Goal: Information Seeking & Learning: Learn about a topic

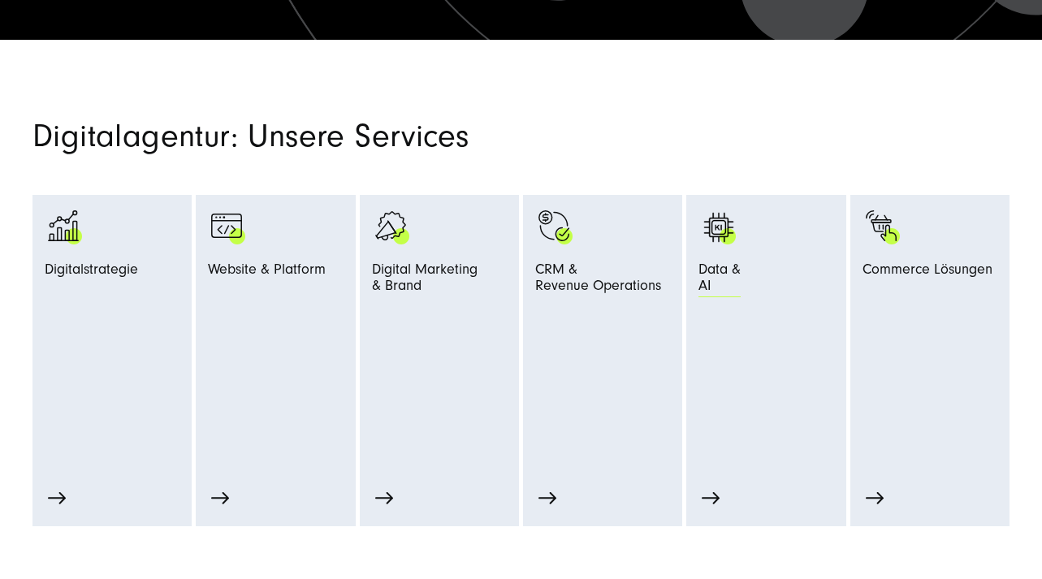
scroll to position [664, 0]
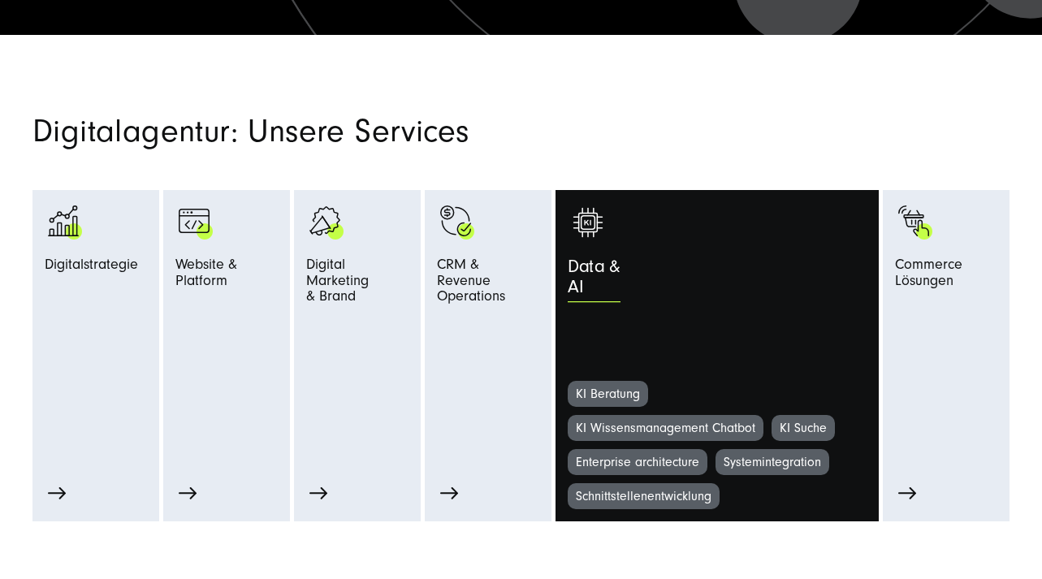
click at [773, 266] on div "Data & AI" at bounding box center [755, 282] width 374 height 50
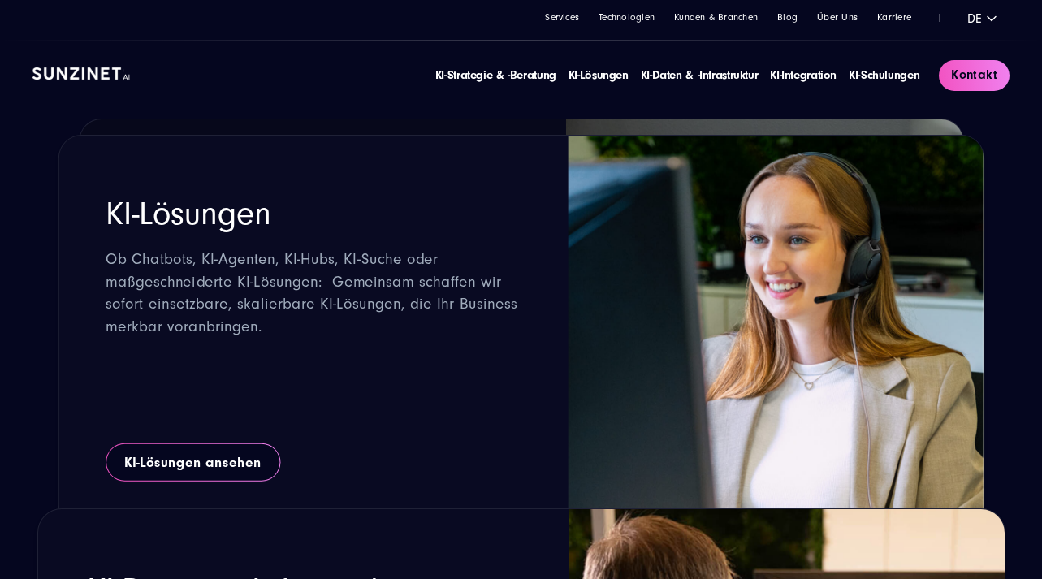
scroll to position [1924, 0]
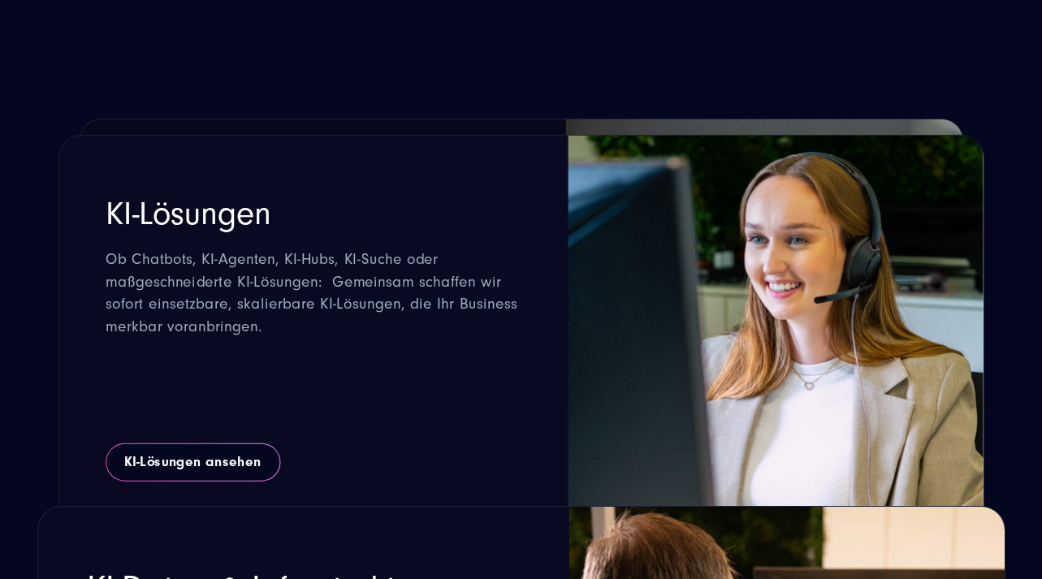
click at [220, 485] on div "KI-Lösungen Ob Chatbots, KI-Agenten, KI-Hubs, KI-Suche oder maßgeschneiderte KI…" at bounding box center [312, 332] width 508 height 392
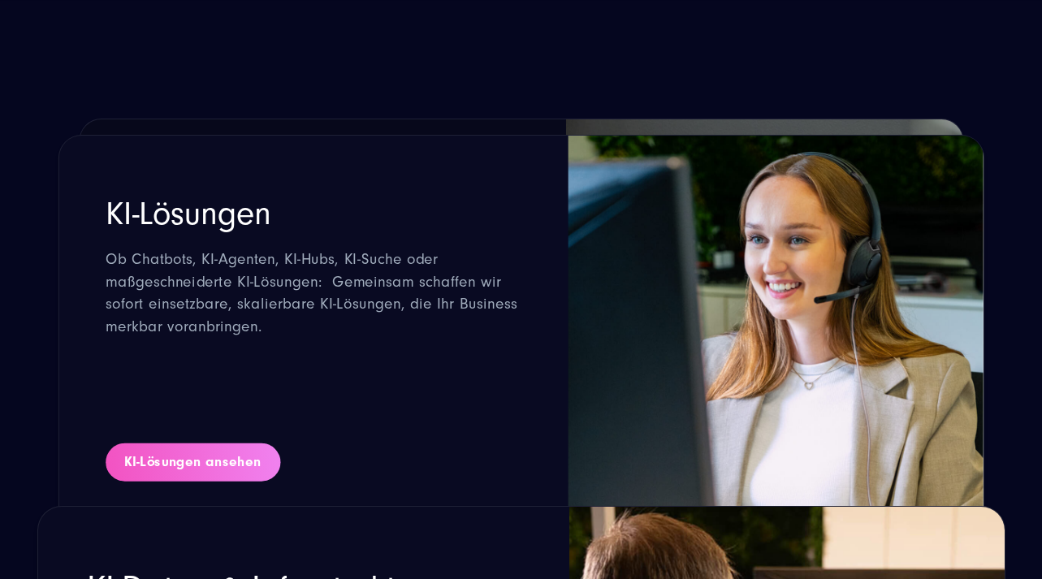
click at [225, 458] on link "KI-Lösungen ansehen" at bounding box center [193, 462] width 175 height 39
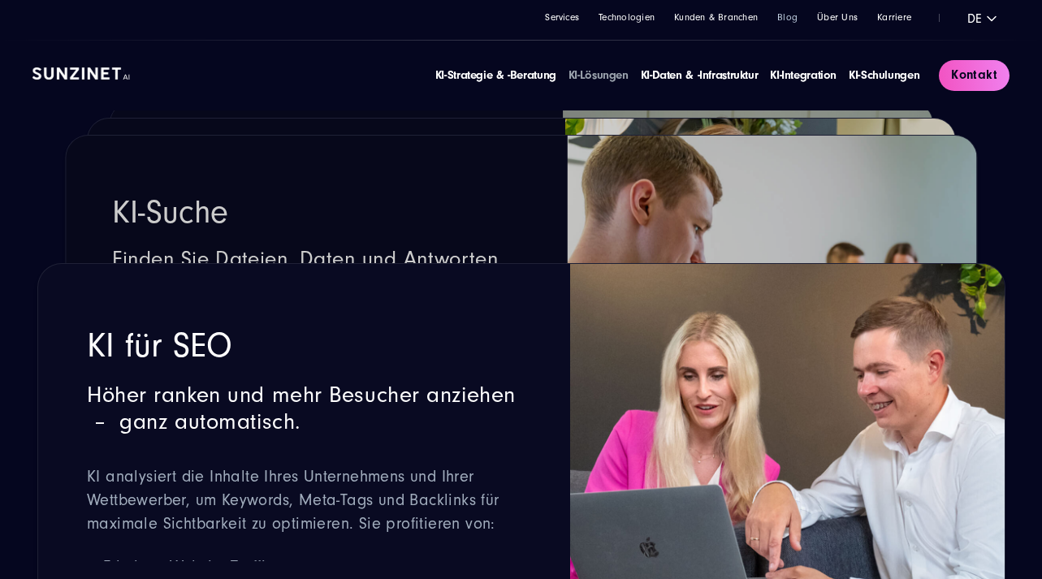
click at [791, 14] on link "Blog" at bounding box center [787, 17] width 20 height 11
